Goal: Task Accomplishment & Management: Complete application form

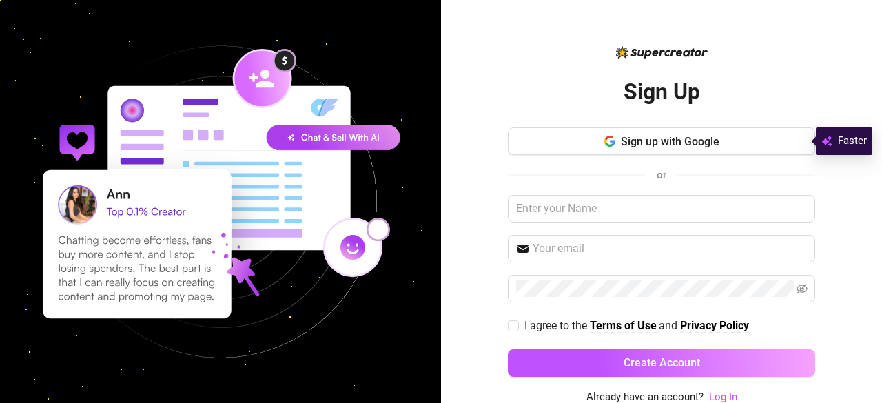
click at [150, 145] on img at bounding box center [220, 201] width 441 height 441
click at [649, 133] on button "Sign up with Google" at bounding box center [661, 142] width 307 height 28
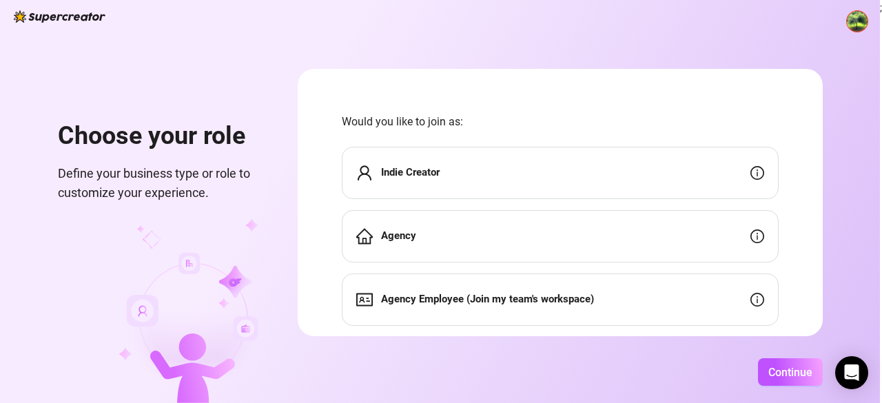
click at [581, 185] on div "Indie Creator" at bounding box center [560, 173] width 437 height 52
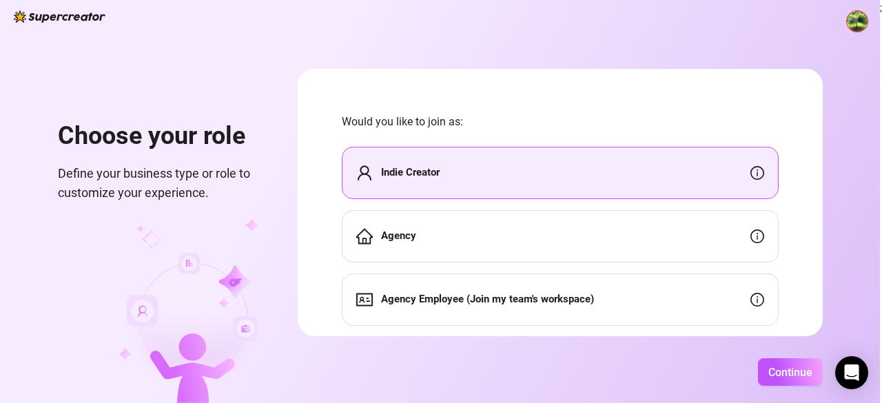
click at [581, 185] on div "Indie Creator" at bounding box center [560, 173] width 437 height 52
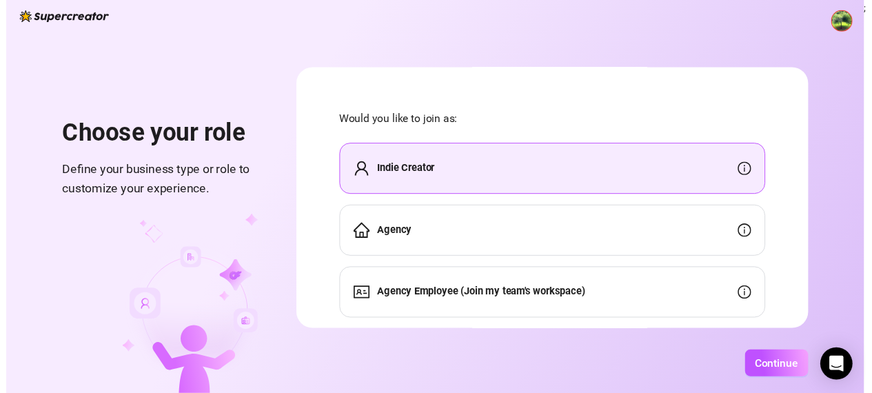
scroll to position [34, 0]
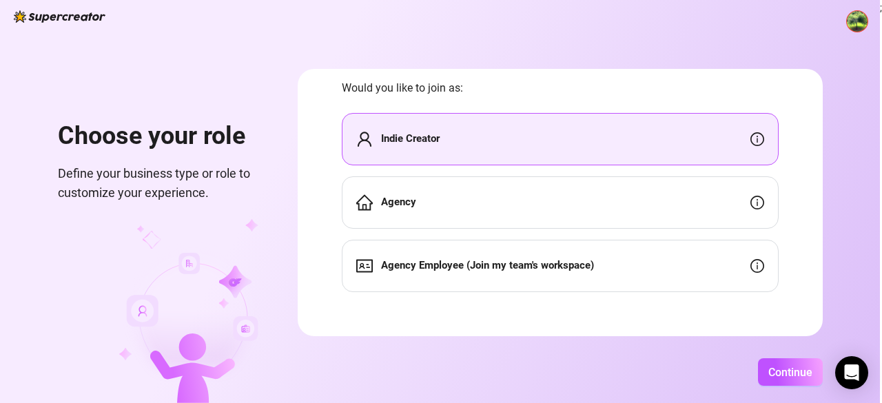
click at [663, 145] on div "Indie Creator" at bounding box center [560, 139] width 437 height 52
click at [780, 381] on button "Continue" at bounding box center [790, 372] width 65 height 28
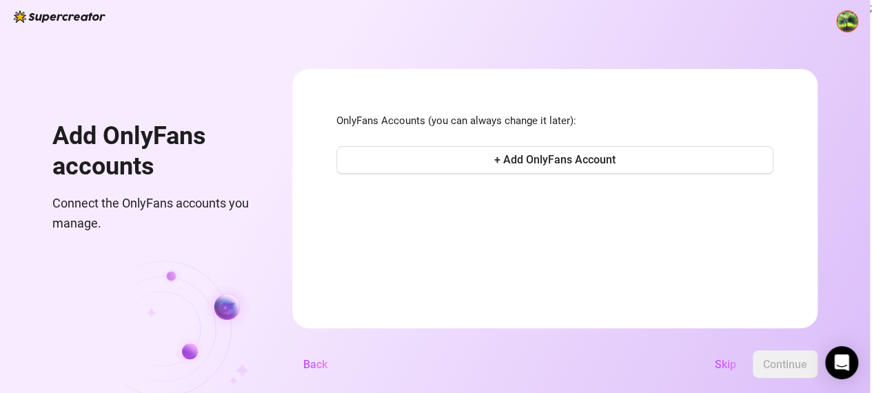
scroll to position [0, 0]
click at [732, 371] on span "Skip" at bounding box center [725, 364] width 21 height 13
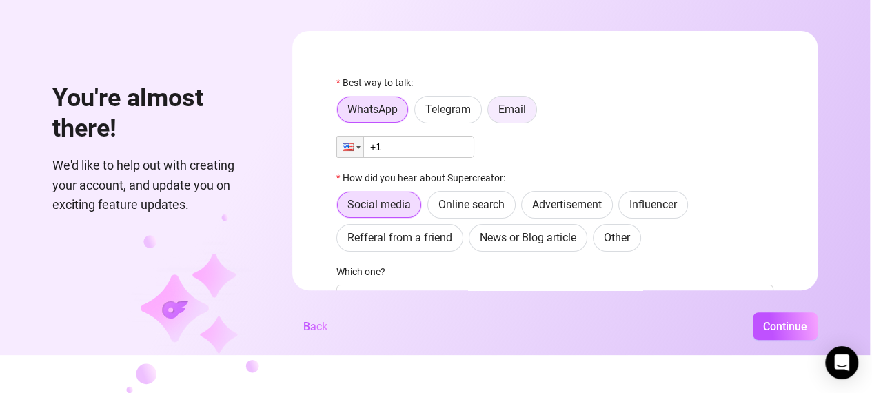
click at [525, 106] on span "Email" at bounding box center [512, 109] width 28 height 13
click at [492, 113] on input "Email" at bounding box center [492, 113] width 0 height 0
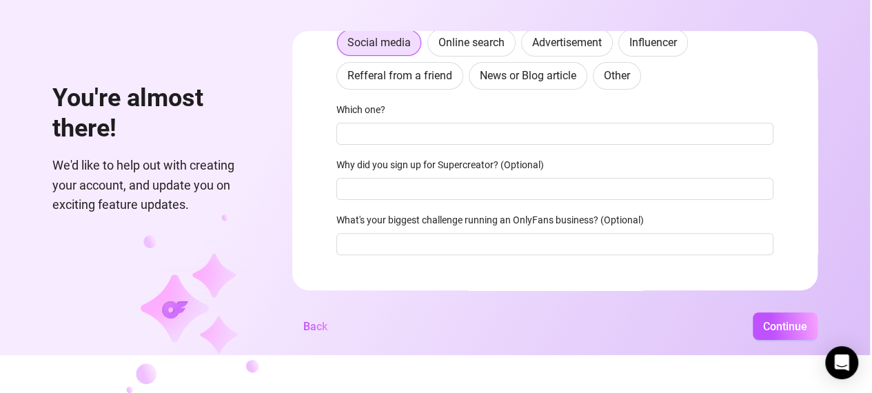
scroll to position [141, 0]
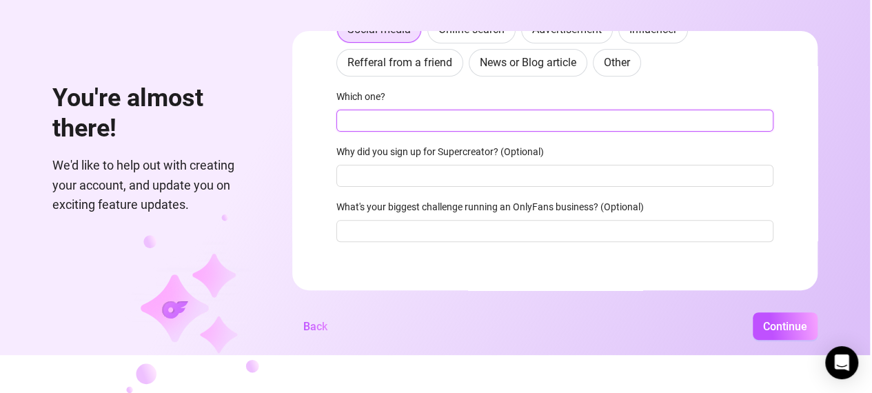
click at [498, 122] on input "Which one?" at bounding box center [554, 121] width 437 height 22
type input "online"
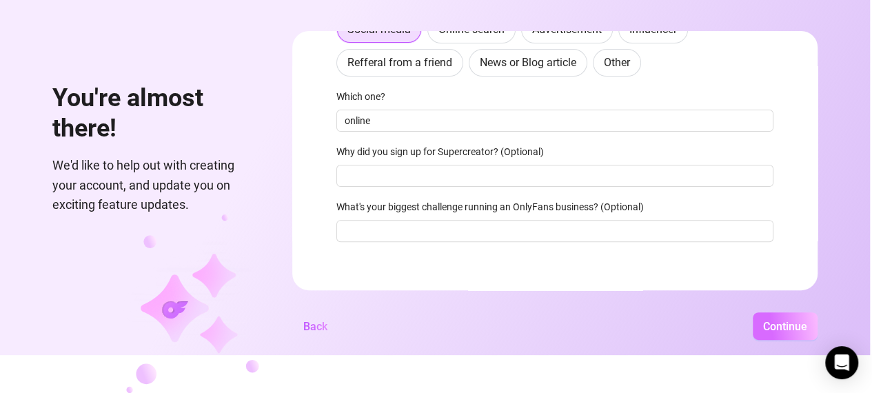
click at [777, 321] on button "Continue" at bounding box center [785, 326] width 65 height 28
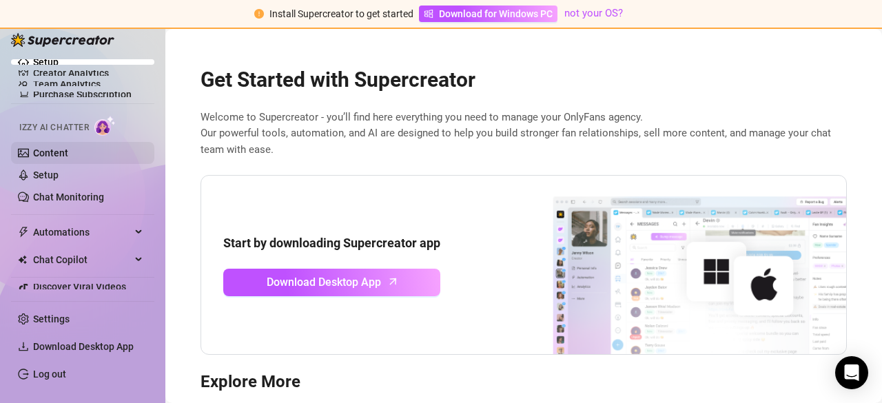
click at [57, 152] on link "Content" at bounding box center [50, 153] width 35 height 11
